Goal: Task Accomplishment & Management: Use online tool/utility

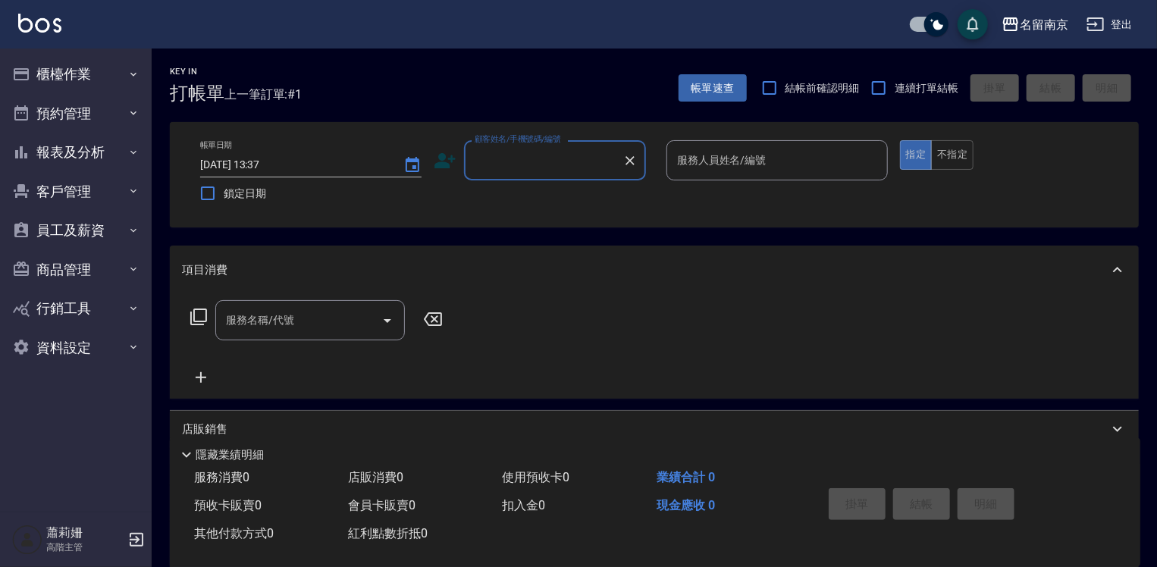
click at [573, 160] on div "顧客姓名/手機號碼/編號" at bounding box center [555, 160] width 182 height 40
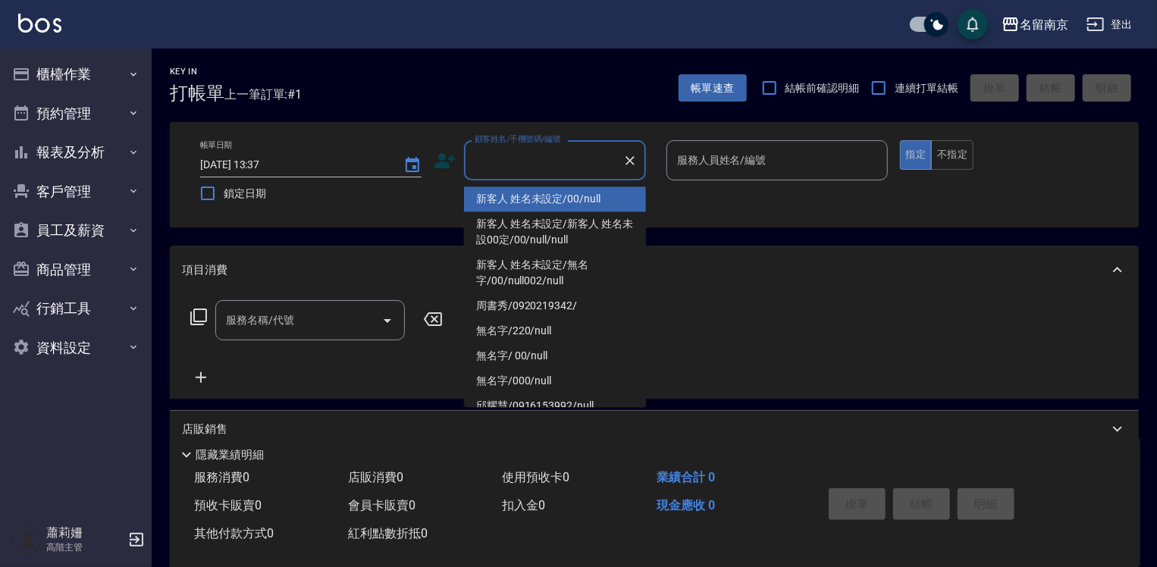
click at [573, 160] on input "顧客姓名/手機號碼/編號" at bounding box center [544, 160] width 146 height 27
type input "新客人 姓名未設定/00/null"
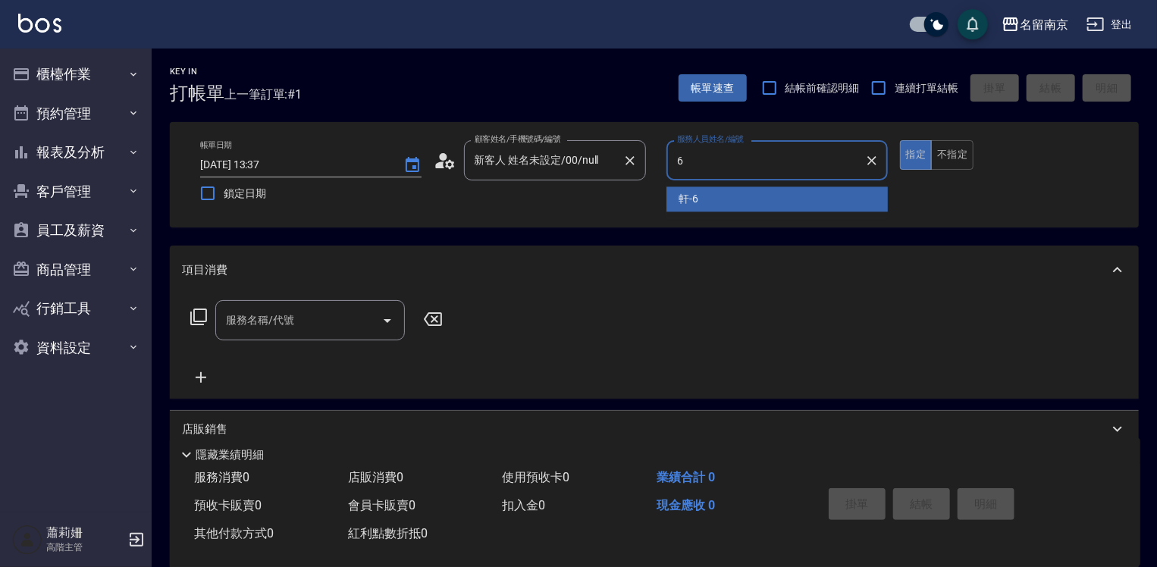
type input "軒-6"
type button "true"
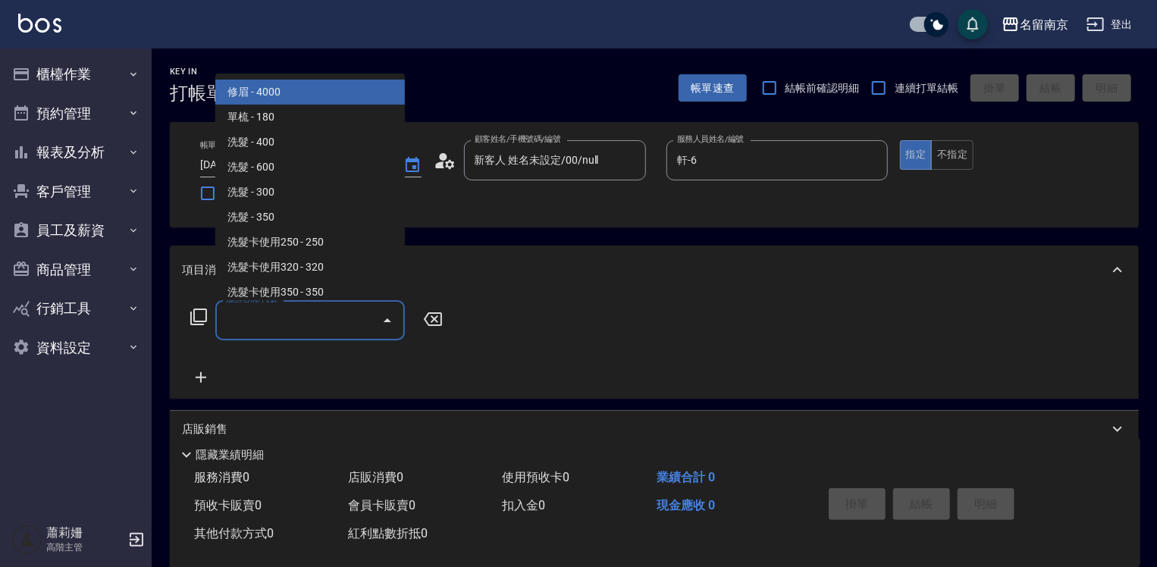
click at [278, 331] on input "服務名稱/代號" at bounding box center [298, 320] width 153 height 27
click at [204, 316] on icon at bounding box center [199, 317] width 18 height 18
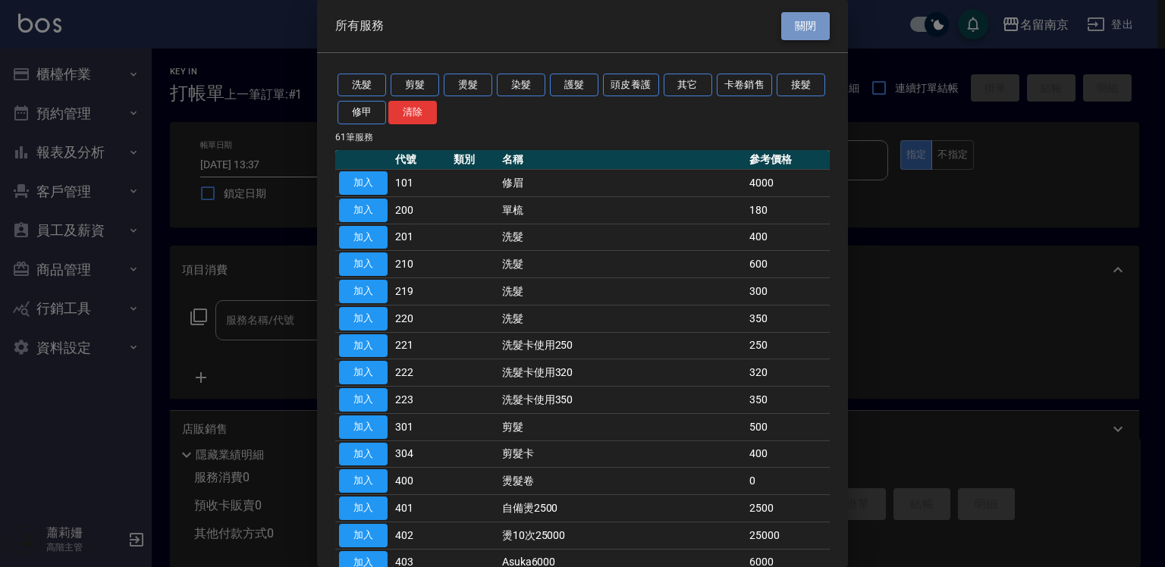
drag, startPoint x: 798, startPoint y: 18, endPoint x: 607, endPoint y: 143, distance: 228.0
click at [797, 18] on button "關閉" at bounding box center [805, 26] width 49 height 28
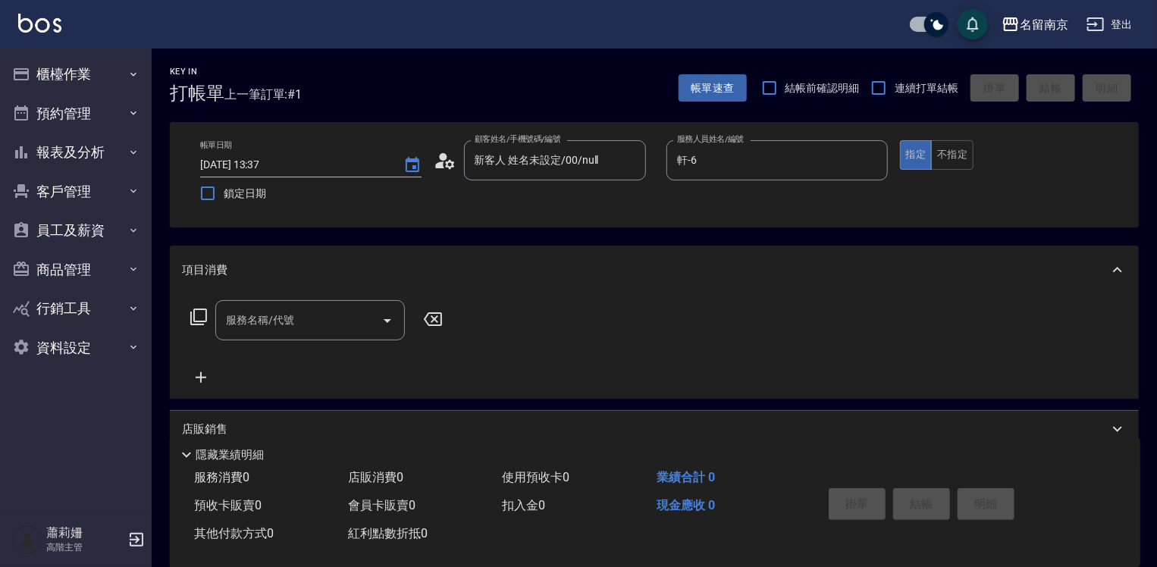
drag, startPoint x: 275, startPoint y: 337, endPoint x: 739, endPoint y: 387, distance: 466.8
click at [275, 338] on div "服務名稱/代號" at bounding box center [310, 320] width 190 height 40
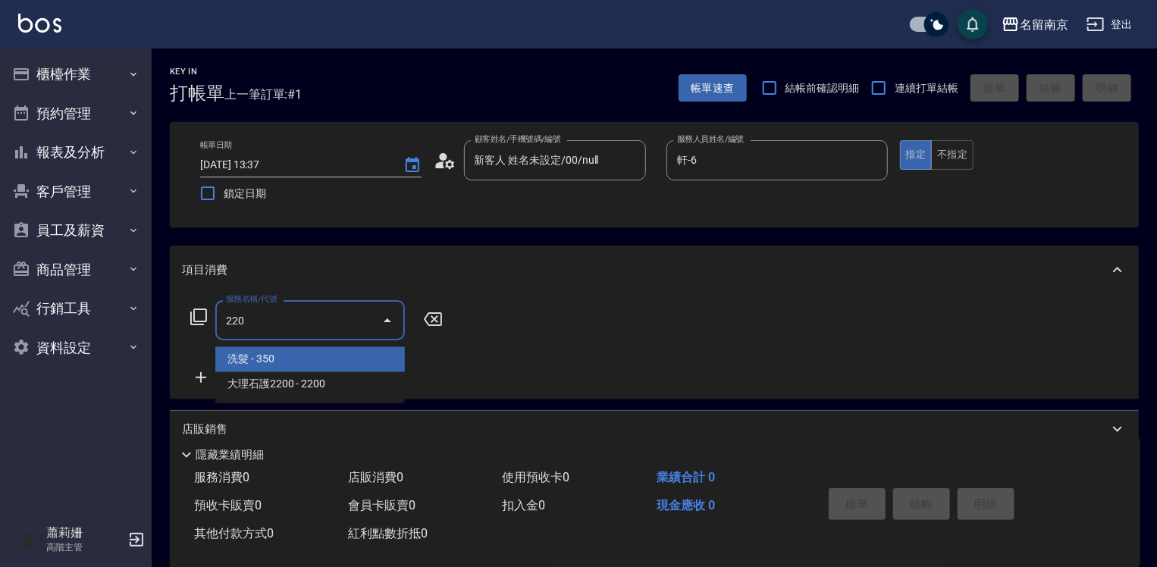
type input "洗髮(220)"
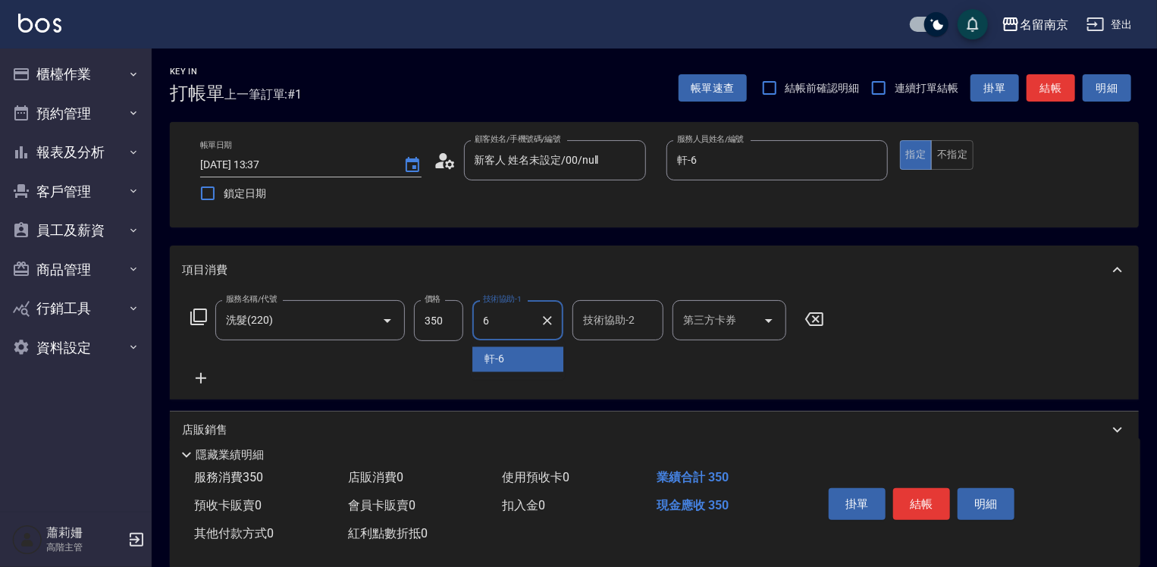
type input "軒-6"
click at [200, 376] on icon at bounding box center [201, 378] width 38 height 18
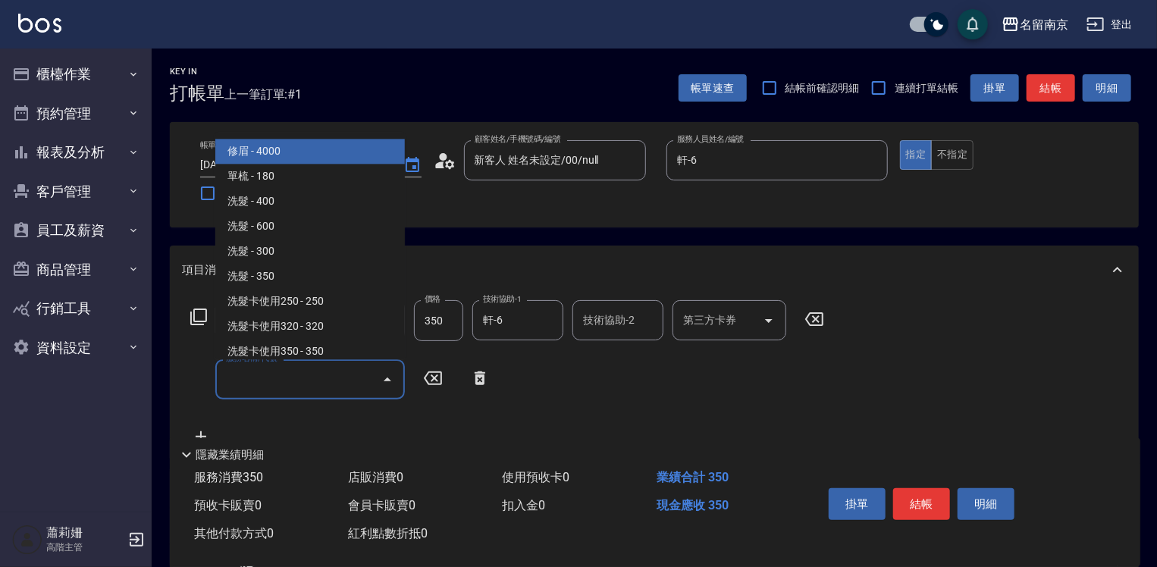
click at [246, 380] on input "服務名稱/代號" at bounding box center [298, 379] width 153 height 27
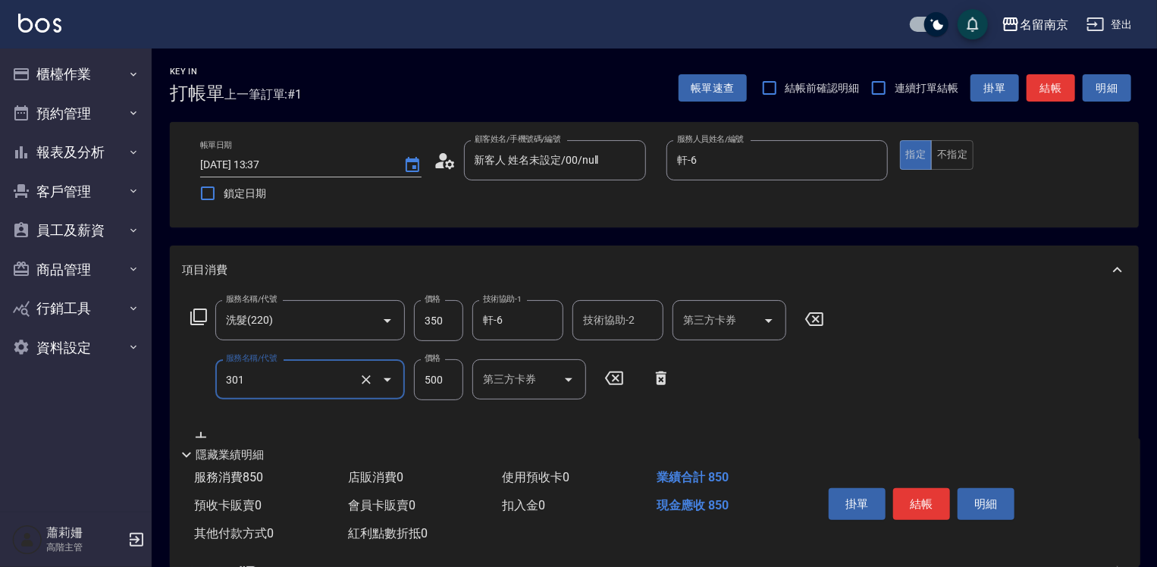
type input "剪髮(301)"
type input "400"
click at [199, 318] on icon at bounding box center [199, 317] width 18 height 18
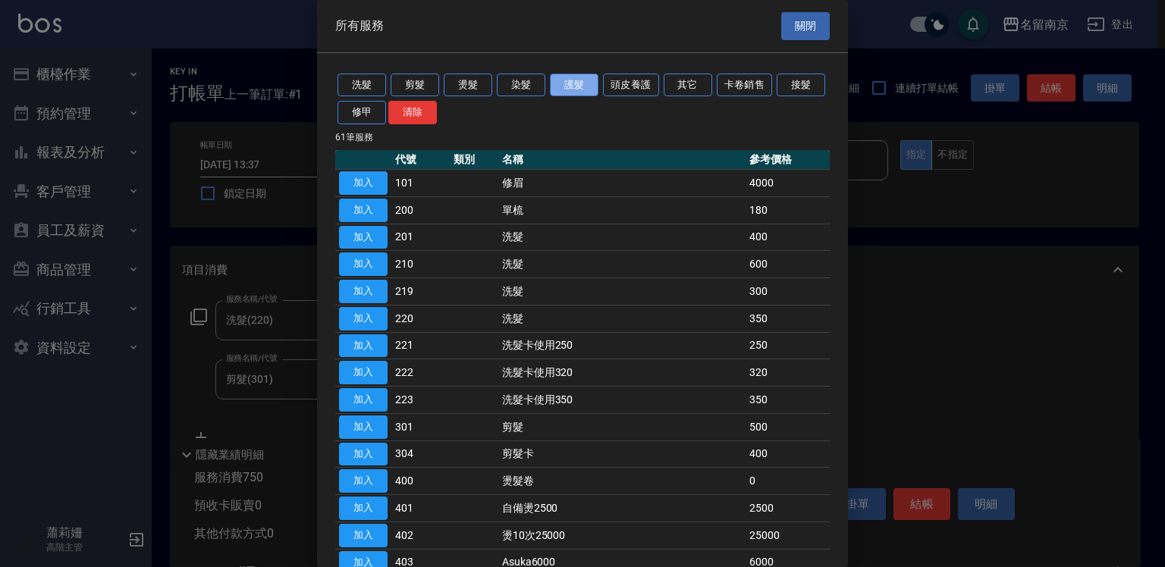
click at [573, 82] on button "護髮" at bounding box center [574, 86] width 49 height 24
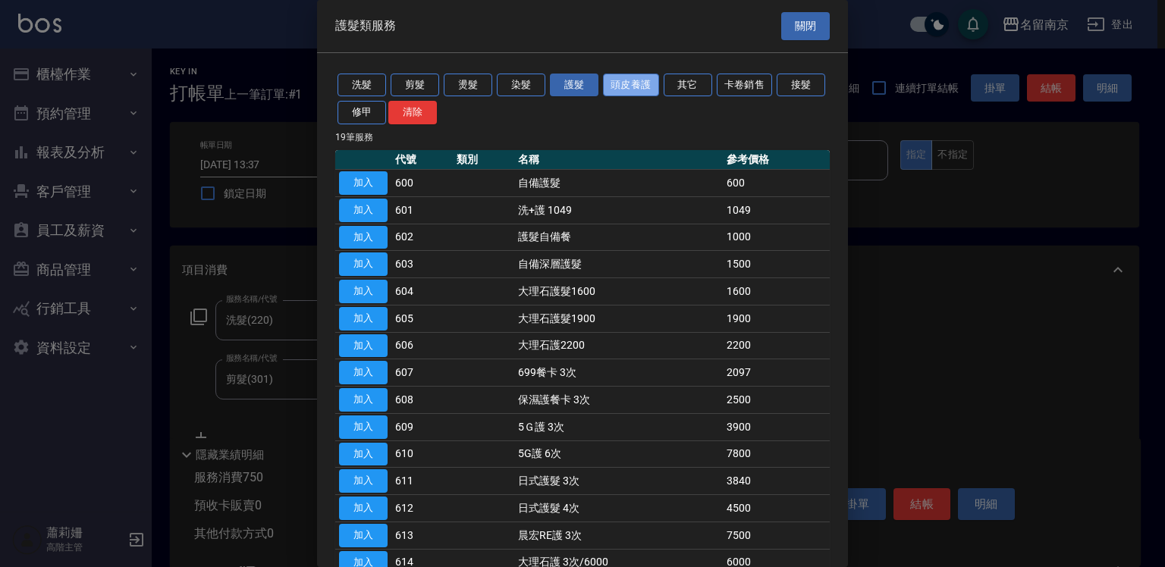
click at [637, 90] on button "頭皮養護" at bounding box center [631, 86] width 56 height 24
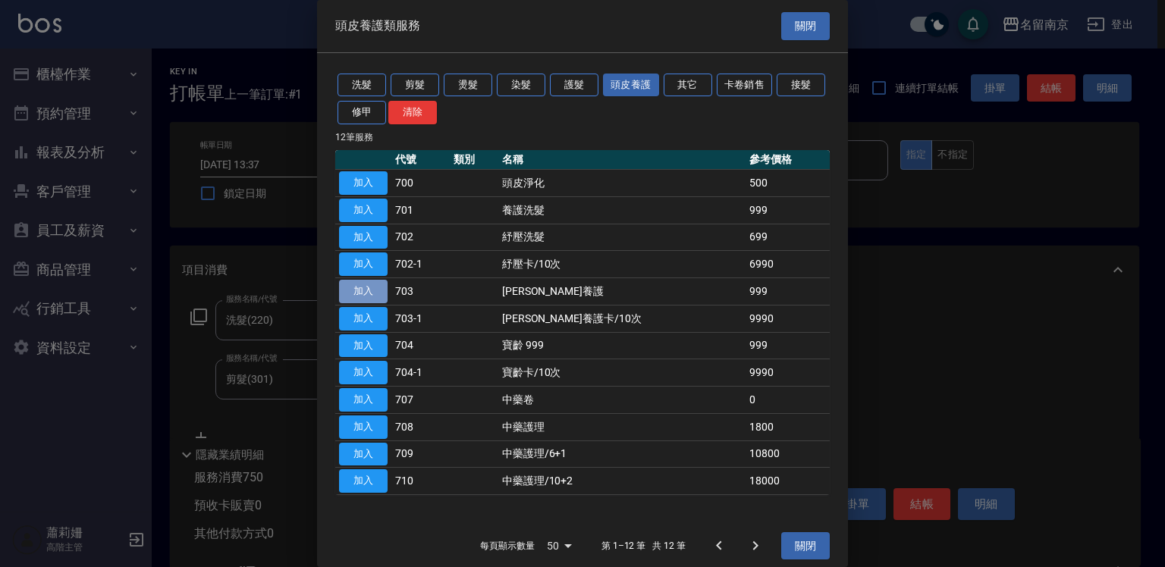
click at [371, 289] on button "加入" at bounding box center [363, 292] width 49 height 24
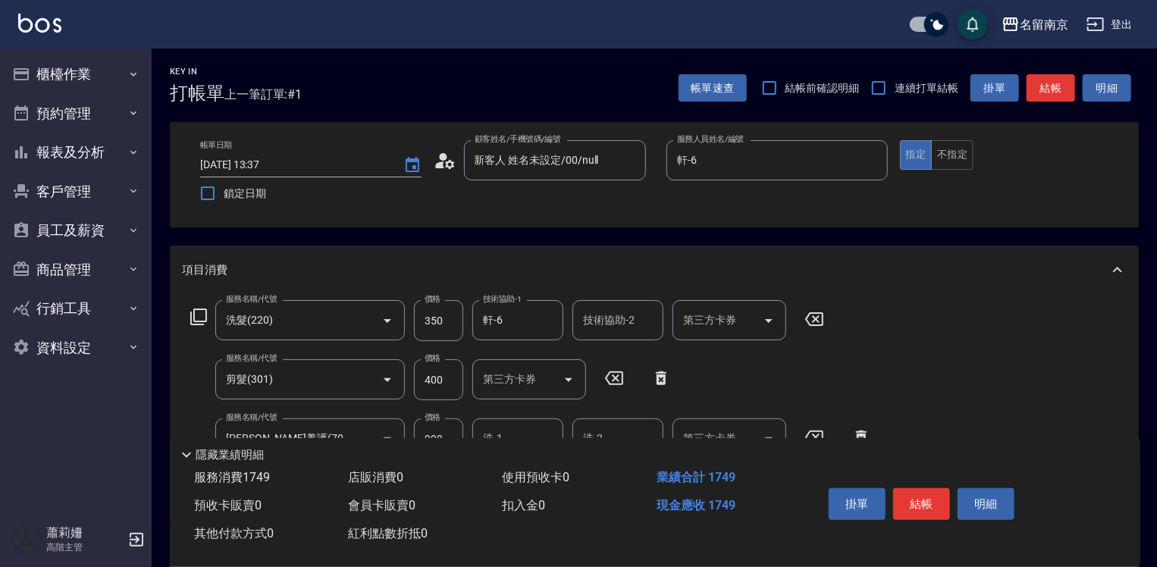
scroll to position [152, 0]
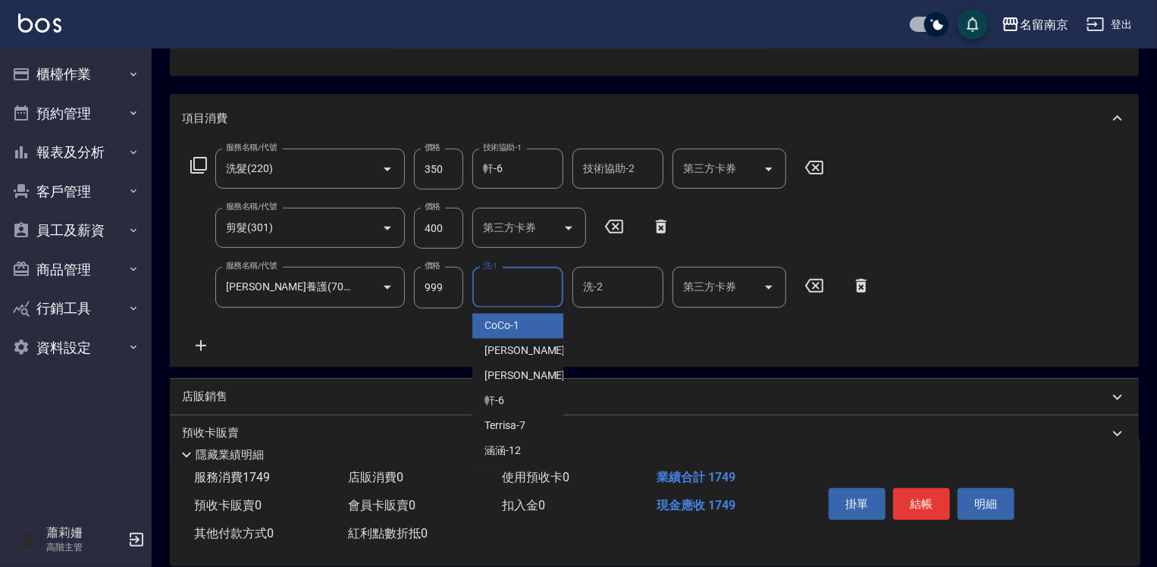
click at [510, 287] on input "洗-1" at bounding box center [517, 287] width 77 height 27
type input "軒-6"
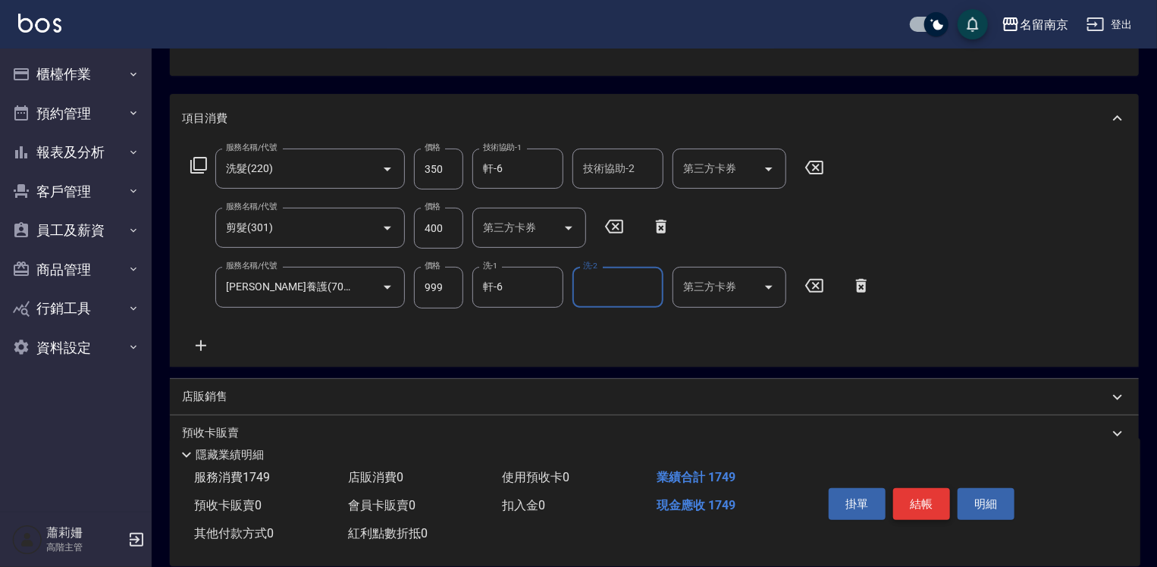
click at [914, 510] on button "結帳" at bounding box center [921, 504] width 57 height 32
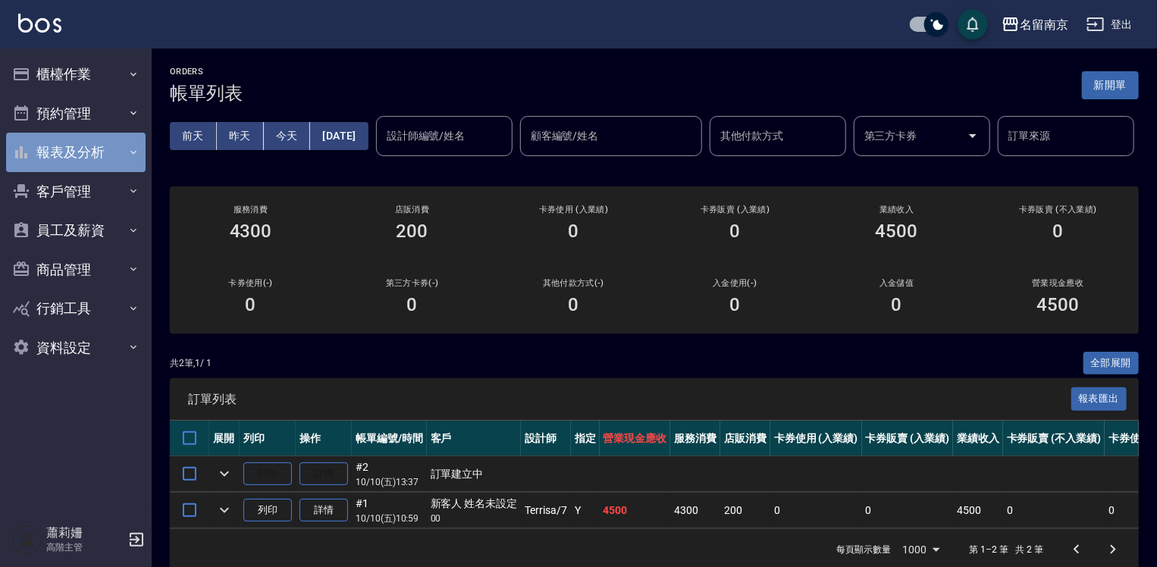
click at [70, 155] on button "報表及分析" at bounding box center [76, 152] width 140 height 39
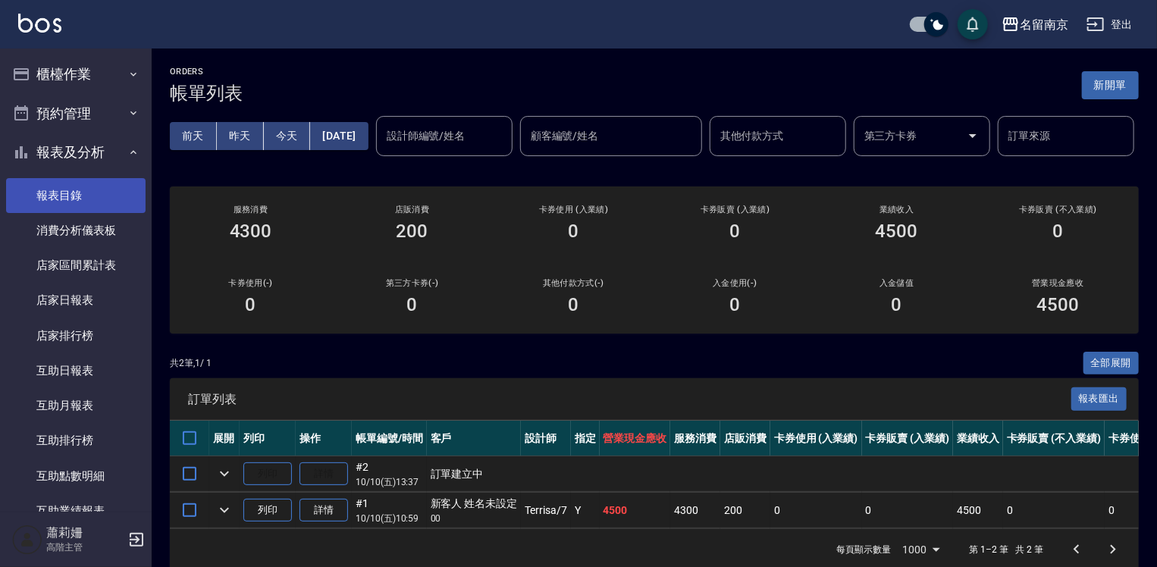
click at [74, 189] on link "報表目錄" at bounding box center [76, 195] width 140 height 35
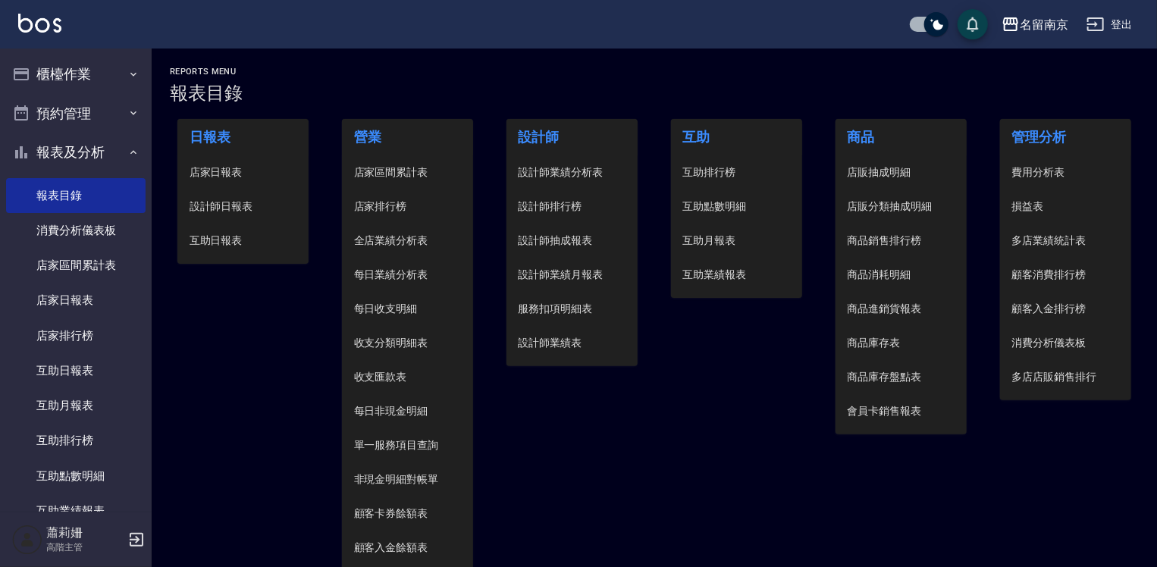
click at [250, 212] on span "設計師日報表" at bounding box center [244, 207] width 108 height 16
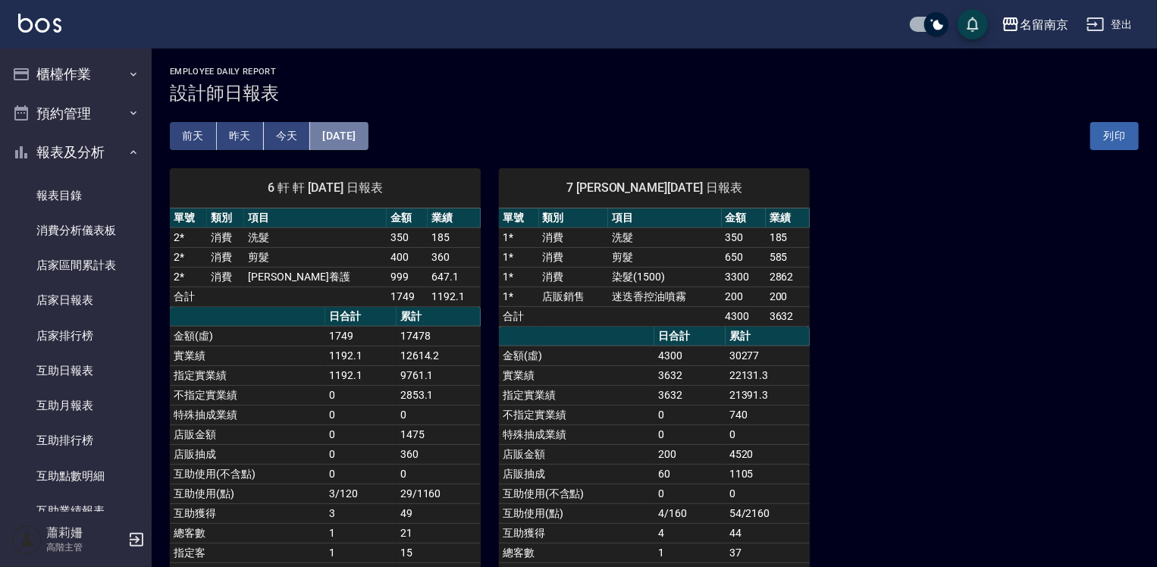
click at [354, 130] on button "[DATE]" at bounding box center [339, 136] width 58 height 28
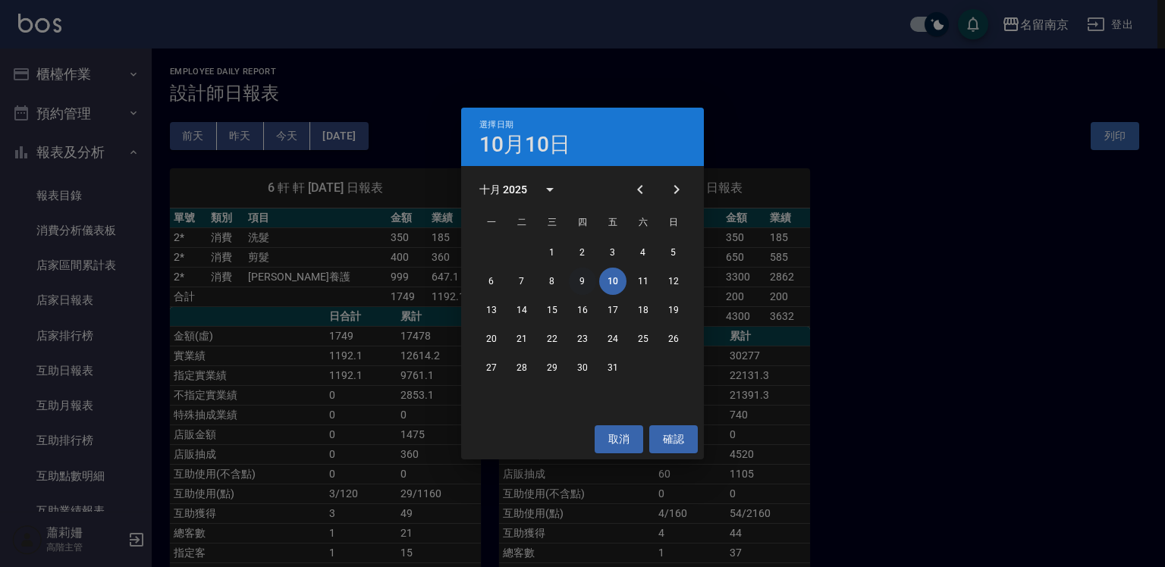
click at [579, 281] on button "9" at bounding box center [582, 281] width 27 height 27
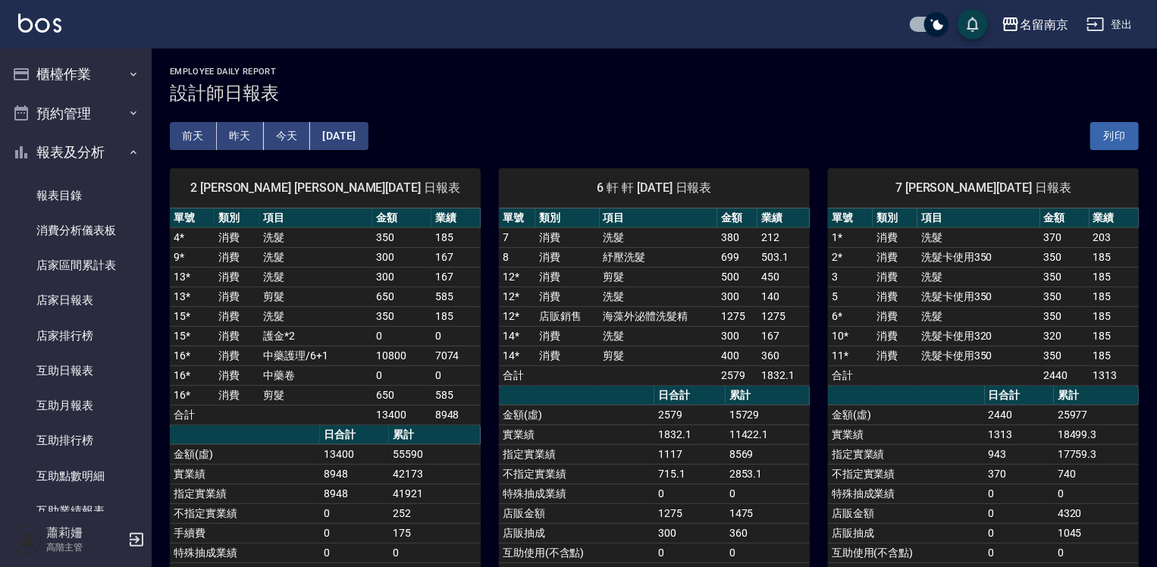
click at [368, 140] on button "[DATE]" at bounding box center [339, 136] width 58 height 28
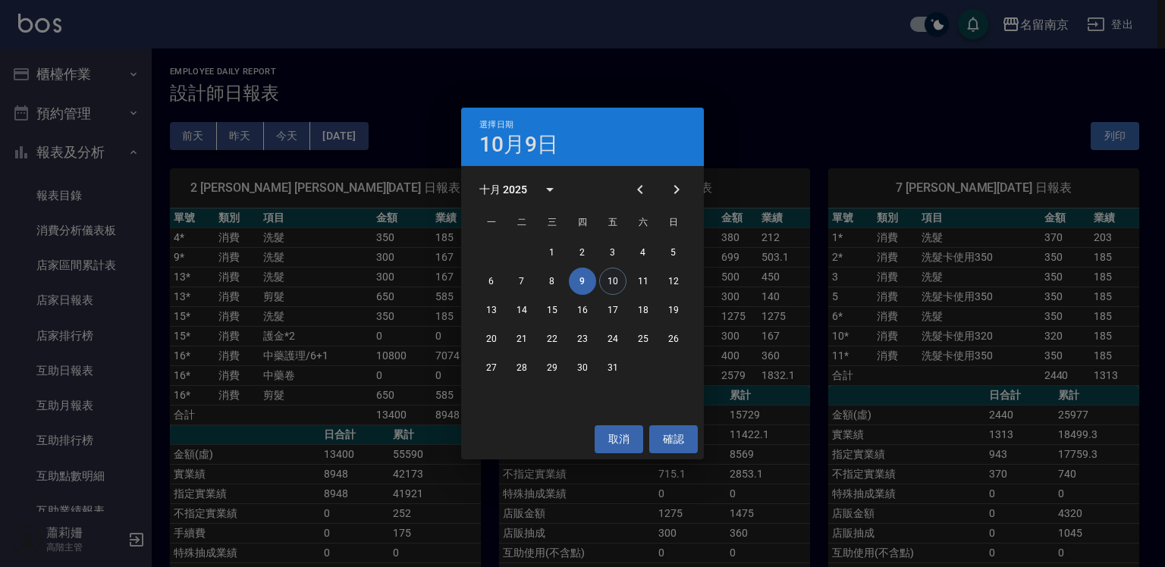
click at [616, 285] on button "10" at bounding box center [612, 281] width 27 height 27
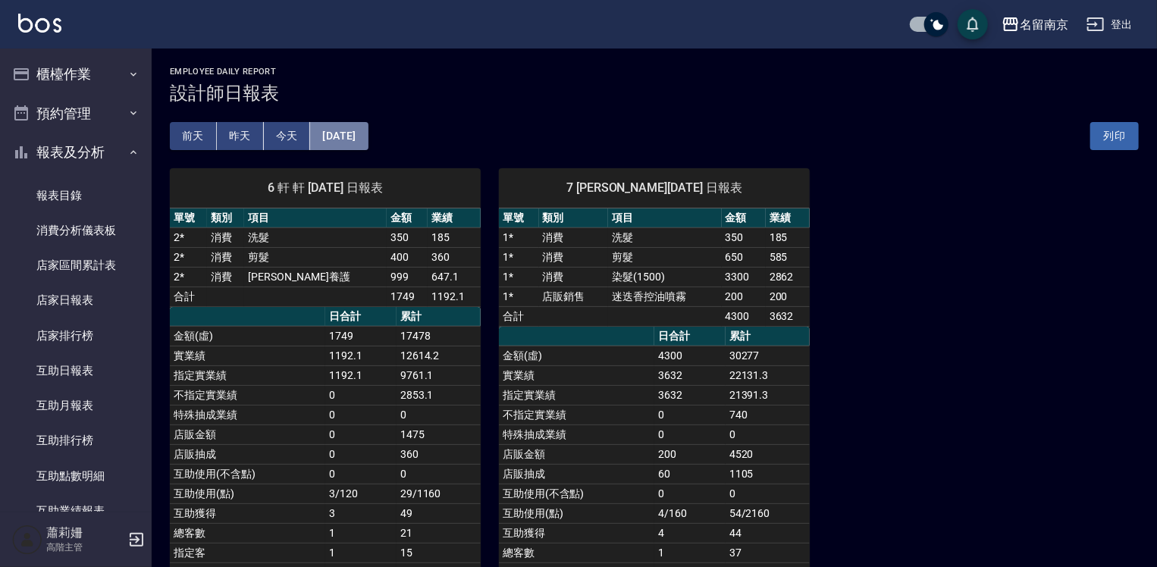
click at [368, 131] on button "[DATE]" at bounding box center [339, 136] width 58 height 28
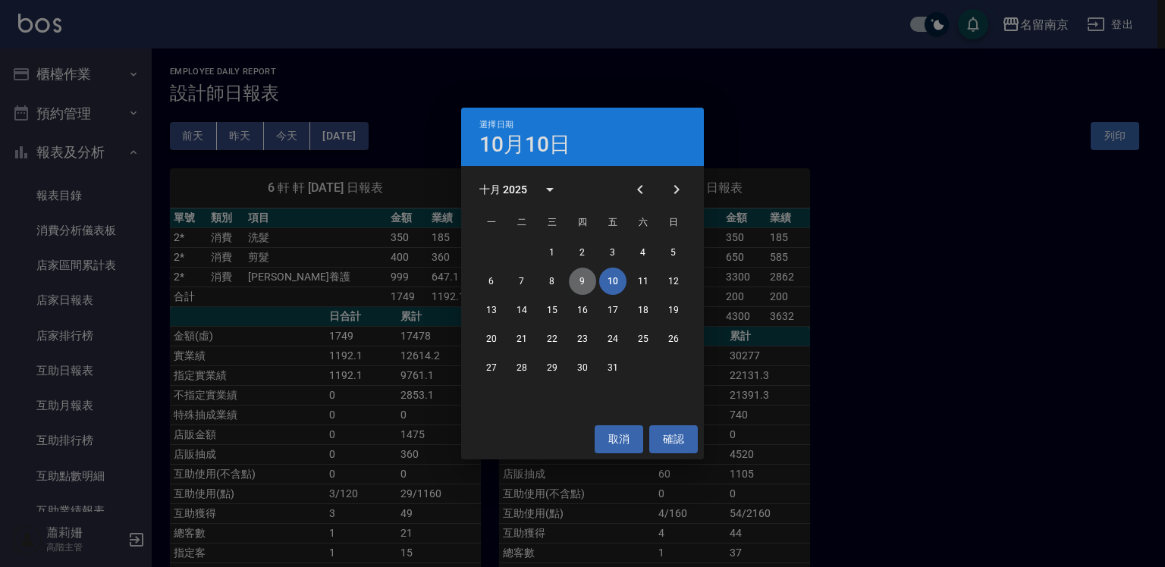
click at [582, 284] on button "9" at bounding box center [582, 281] width 27 height 27
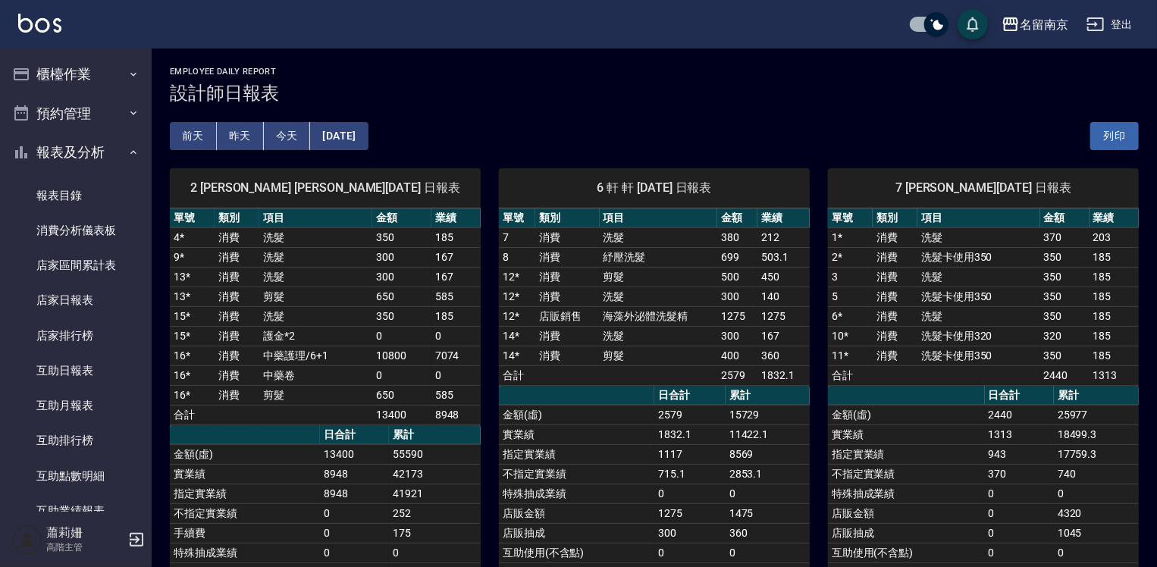
click at [350, 140] on button "[DATE]" at bounding box center [339, 136] width 58 height 28
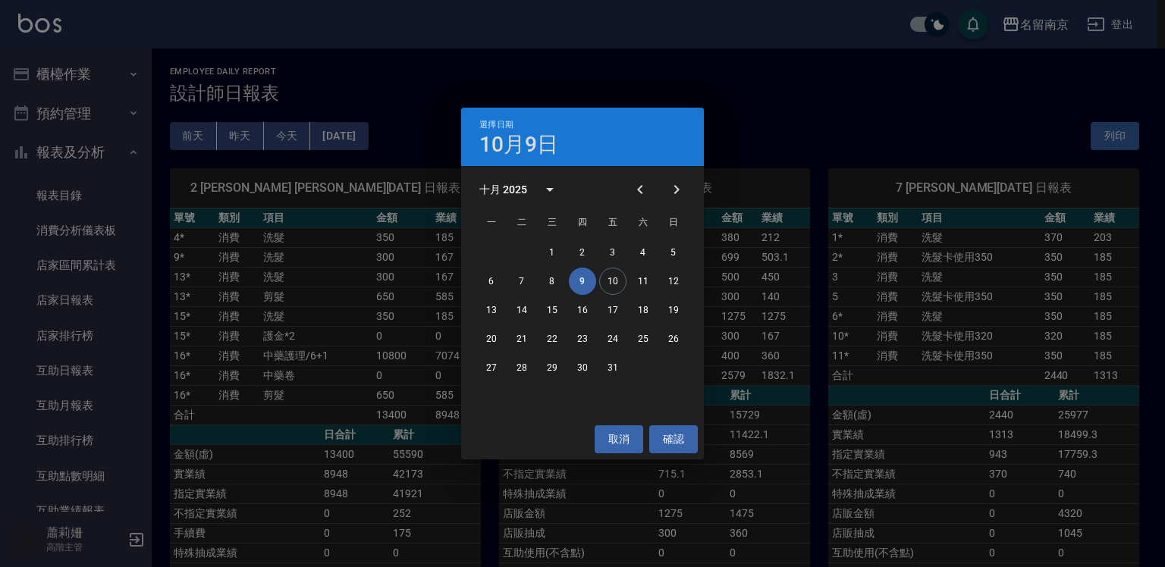
click at [837, 100] on div "選擇日期 10月9日 十月 2025 一 二 三 四 五 六 日 1 2 3 4 5 6 7 8 9 10 11 12 13 14 15 16 17 18 1…" at bounding box center [582, 283] width 1165 height 567
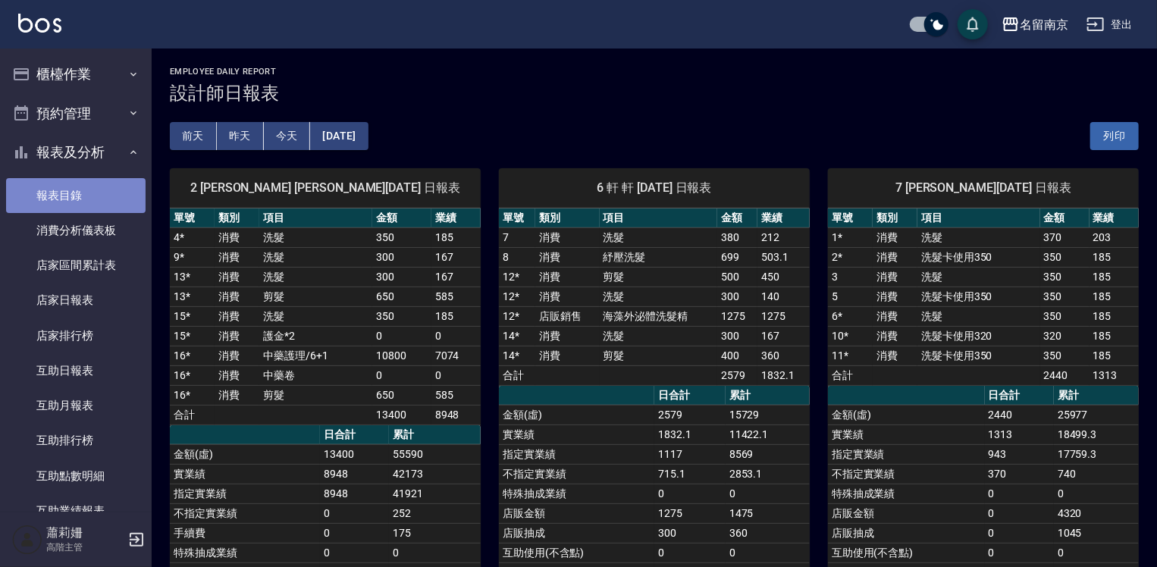
click at [77, 203] on link "報表目錄" at bounding box center [76, 195] width 140 height 35
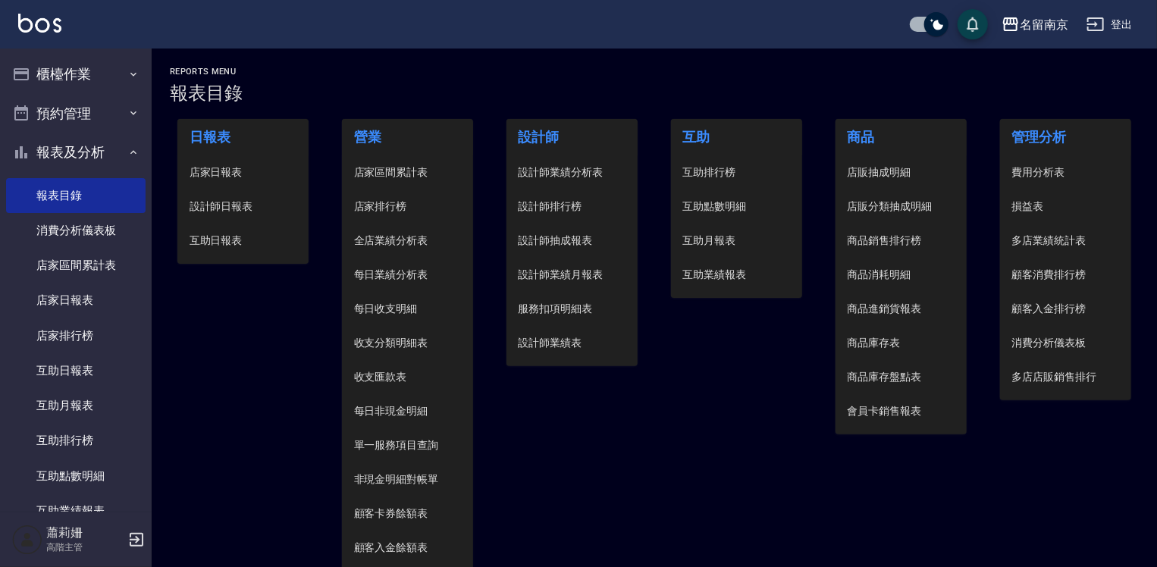
click at [235, 211] on span "設計師日報表" at bounding box center [244, 207] width 108 height 16
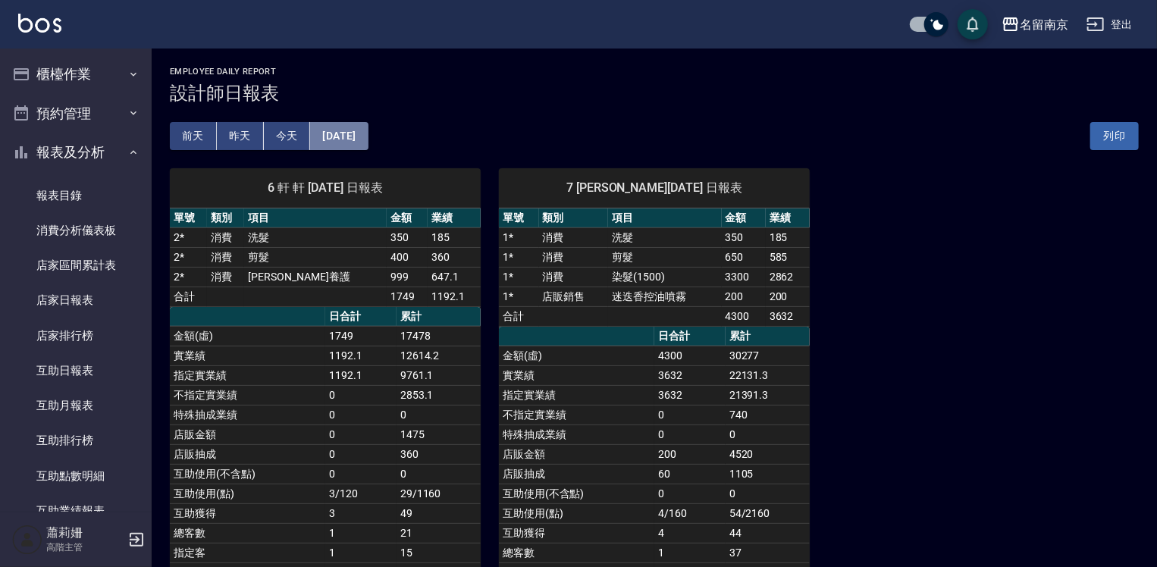
click at [360, 133] on button "[DATE]" at bounding box center [339, 136] width 58 height 28
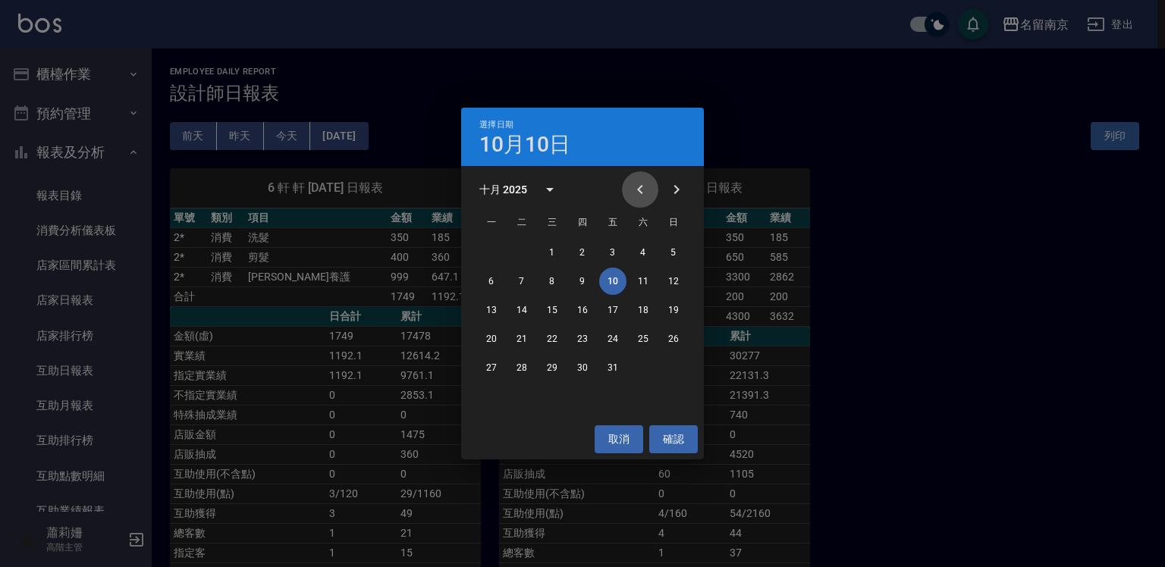
click at [639, 188] on icon "Previous month" at bounding box center [639, 189] width 5 height 9
click at [516, 364] on button "30" at bounding box center [521, 367] width 27 height 27
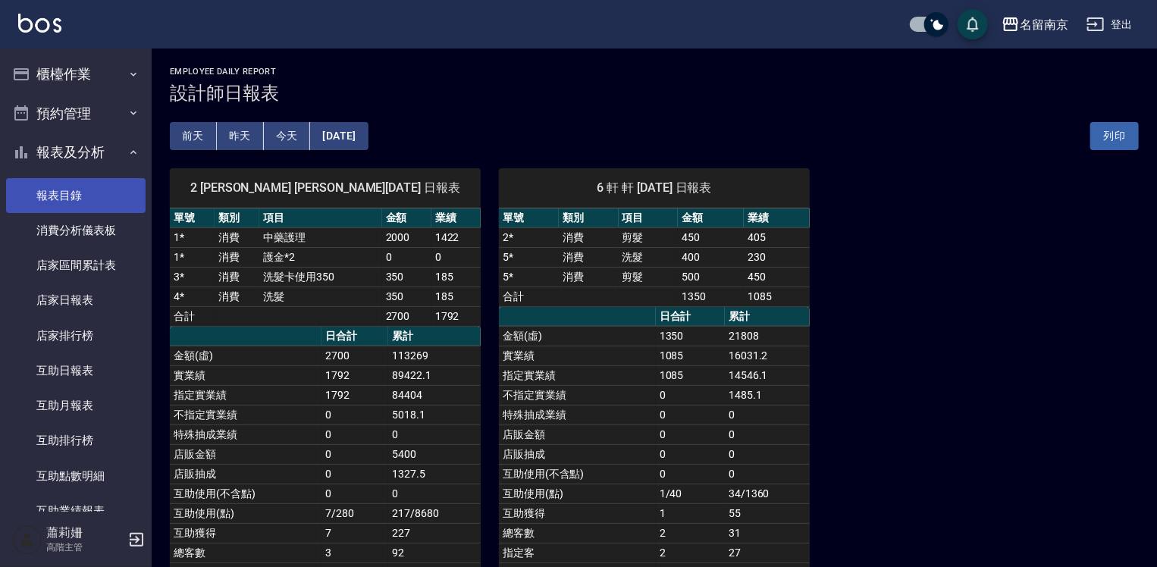
click at [91, 197] on link "報表目錄" at bounding box center [76, 195] width 140 height 35
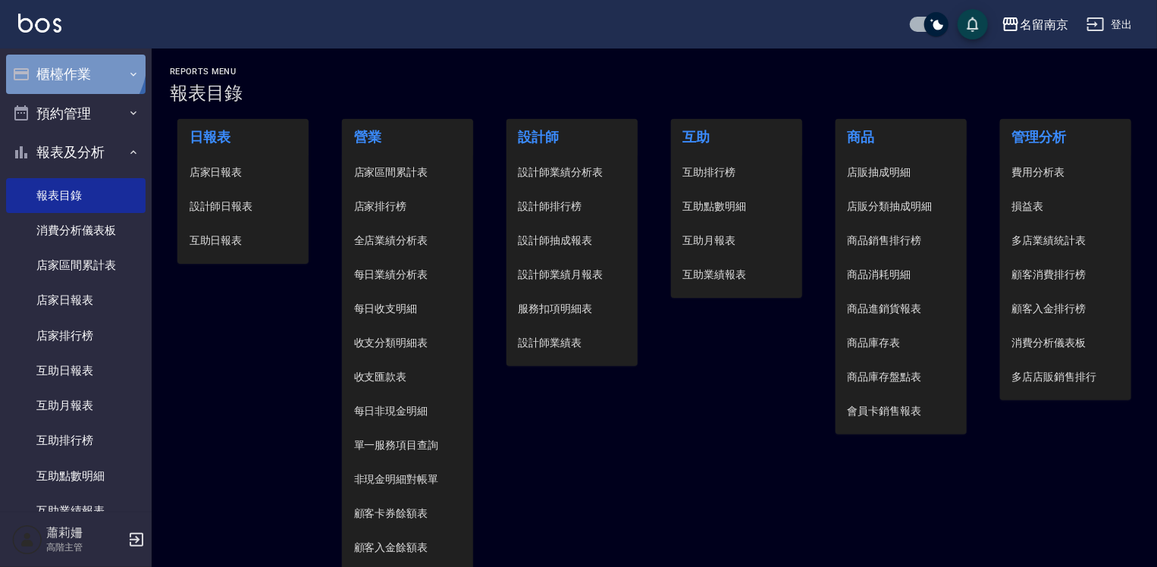
click at [72, 61] on button "櫃檯作業" at bounding box center [76, 74] width 140 height 39
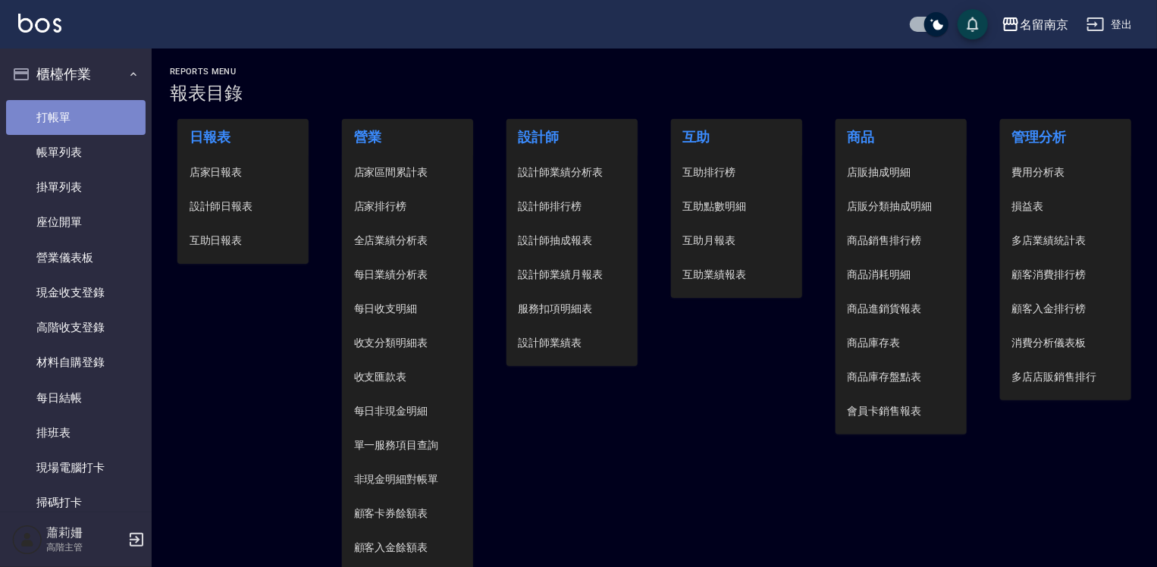
click at [78, 103] on link "打帳單" at bounding box center [76, 117] width 140 height 35
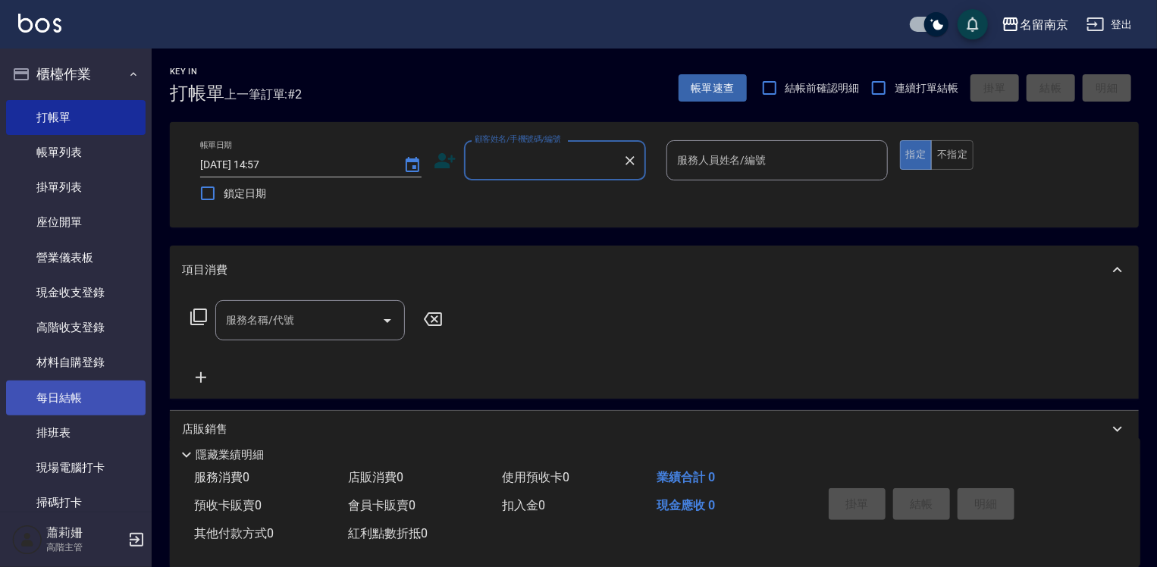
scroll to position [152, 0]
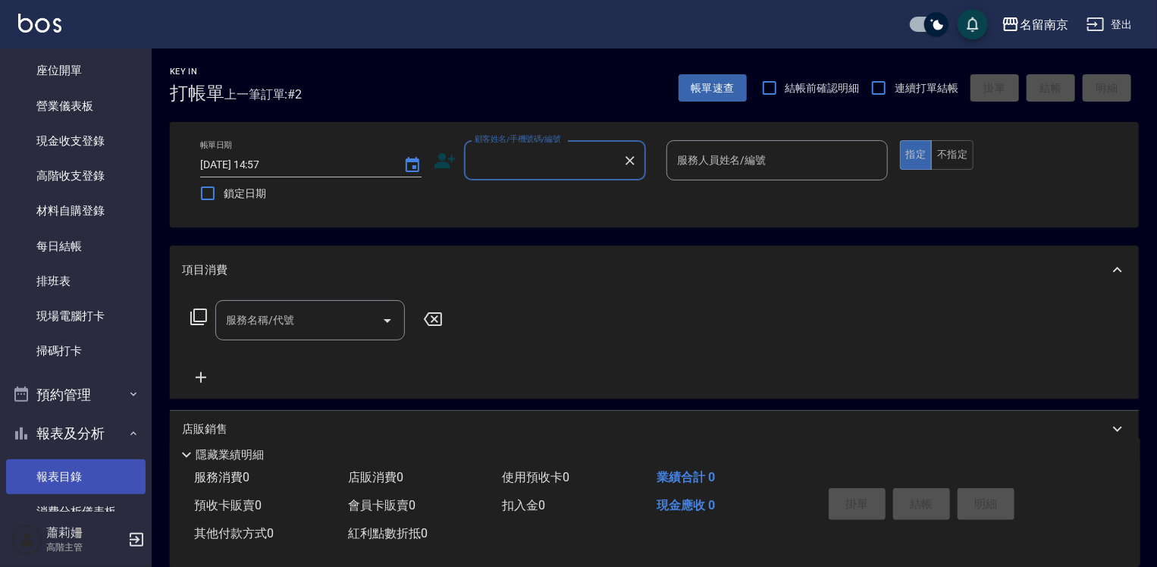
click at [78, 469] on link "報表目錄" at bounding box center [76, 477] width 140 height 35
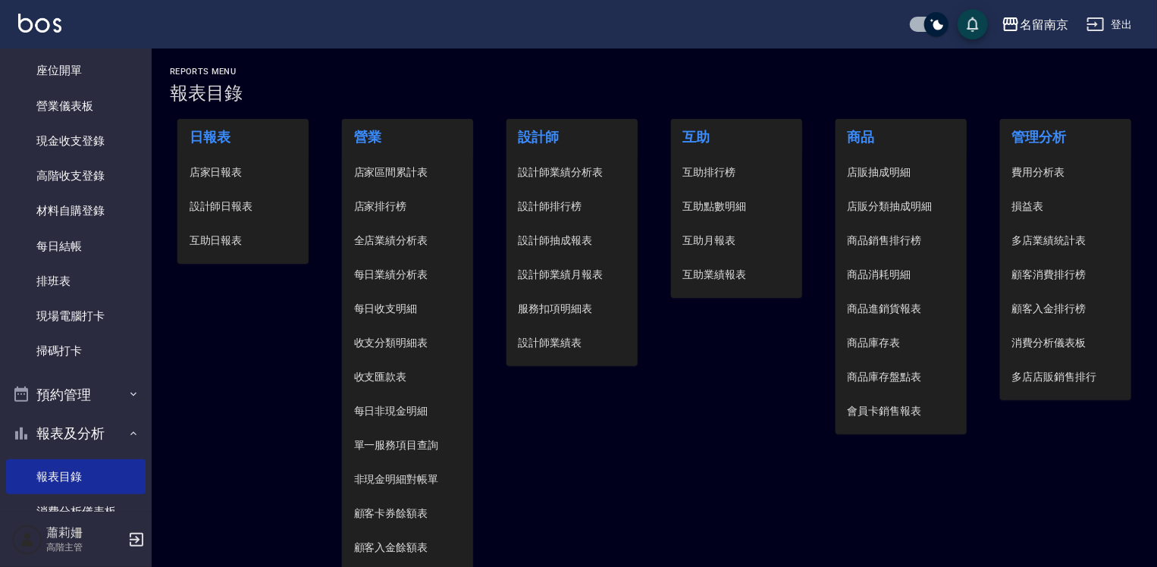
click at [246, 199] on span "設計師日報表" at bounding box center [244, 207] width 108 height 16
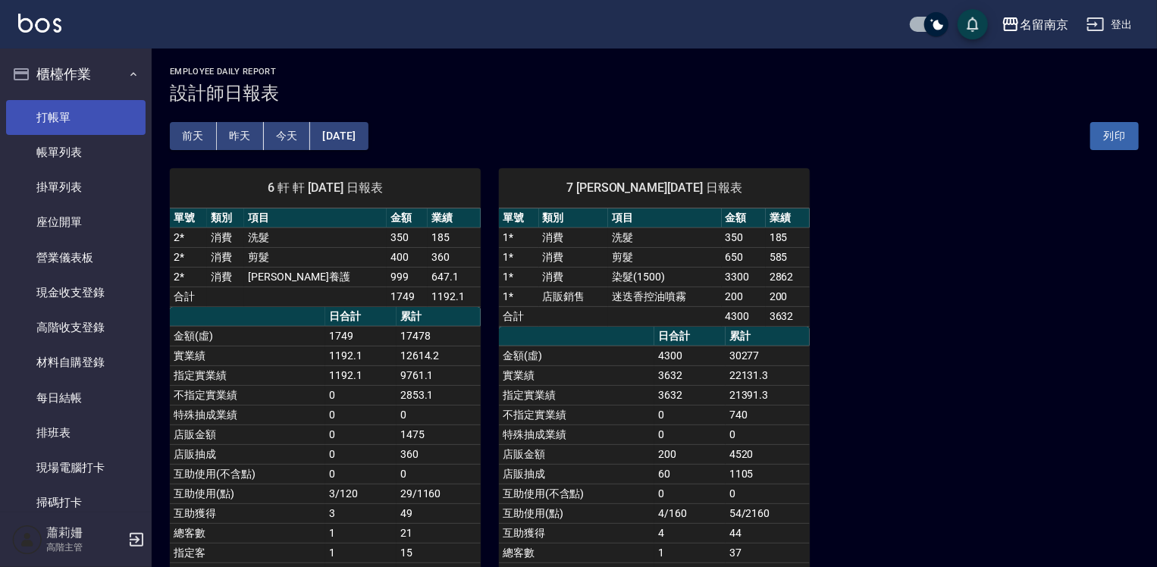
click at [88, 118] on link "打帳單" at bounding box center [76, 117] width 140 height 35
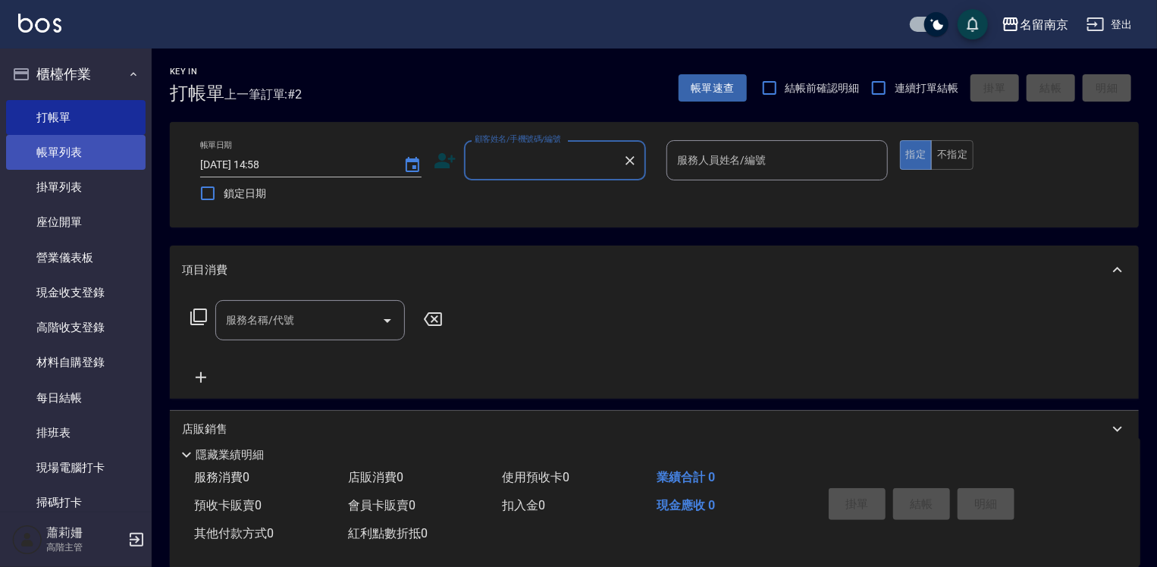
click at [92, 139] on link "帳單列表" at bounding box center [76, 152] width 140 height 35
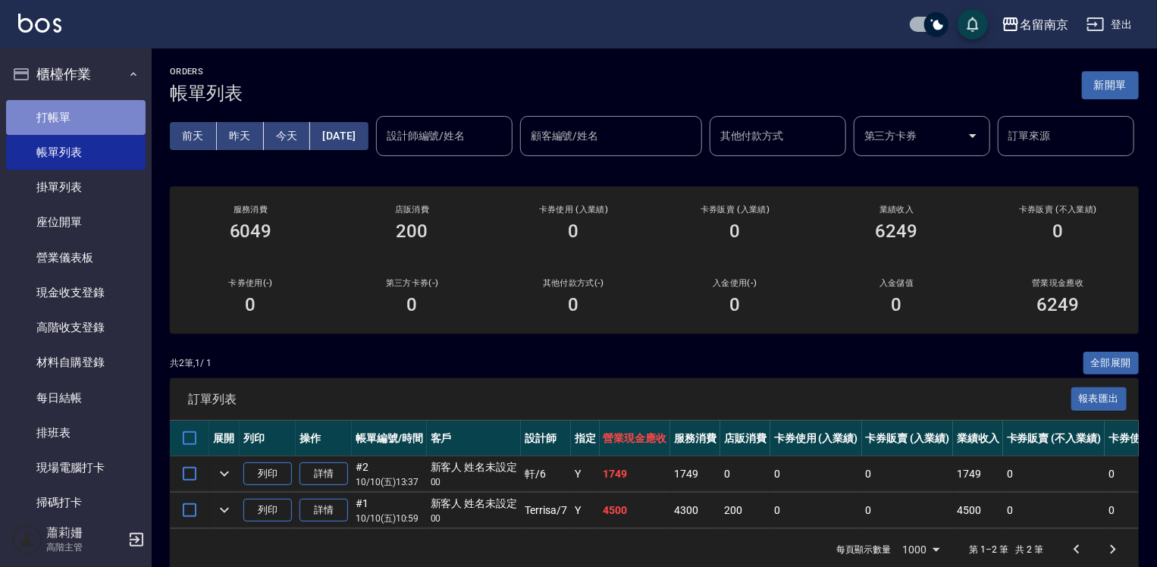
click at [104, 117] on link "打帳單" at bounding box center [76, 117] width 140 height 35
